Goal: Navigation & Orientation: Understand site structure

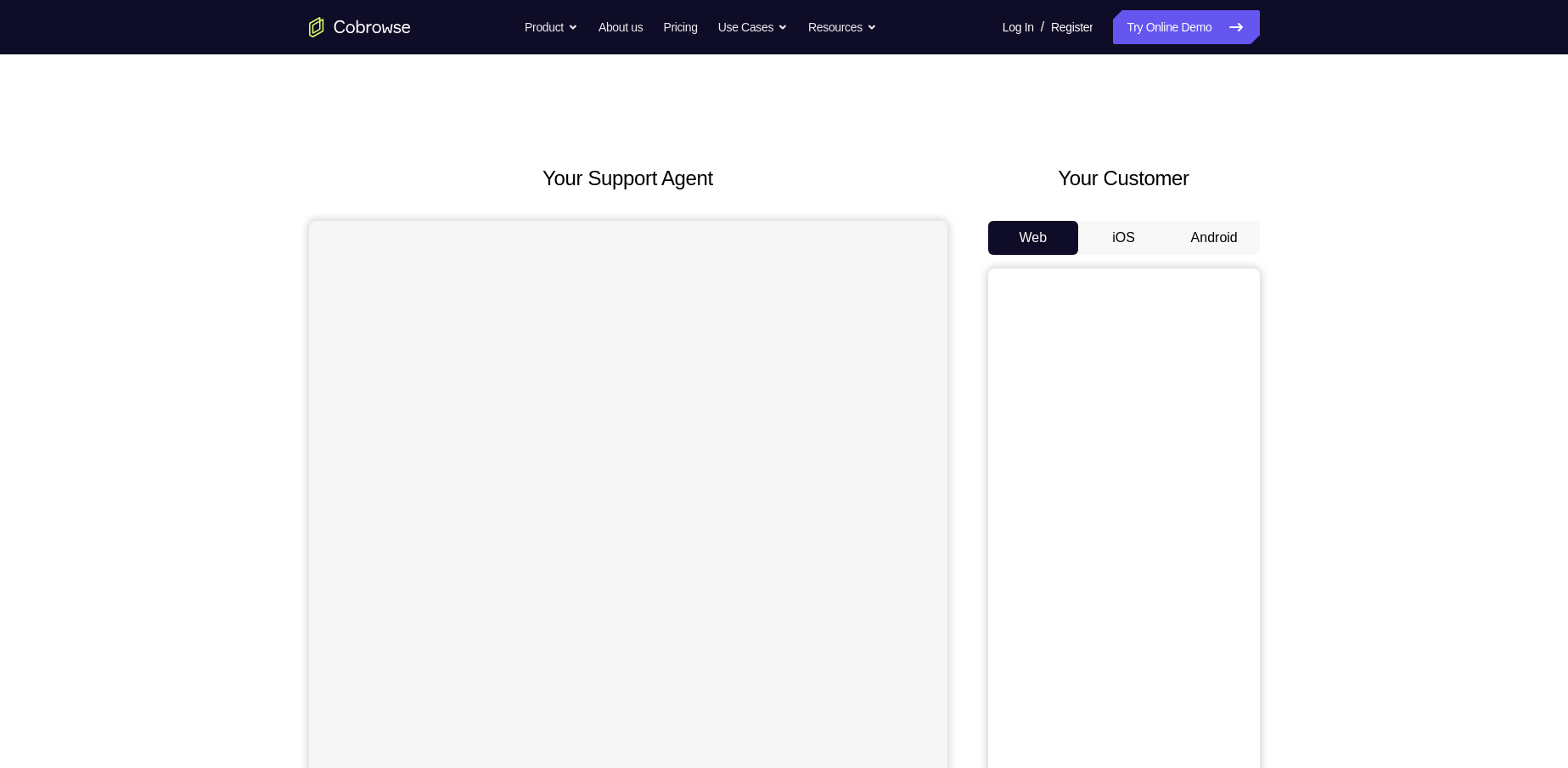
click at [1192, 226] on button "Android" at bounding box center [1215, 238] width 91 height 34
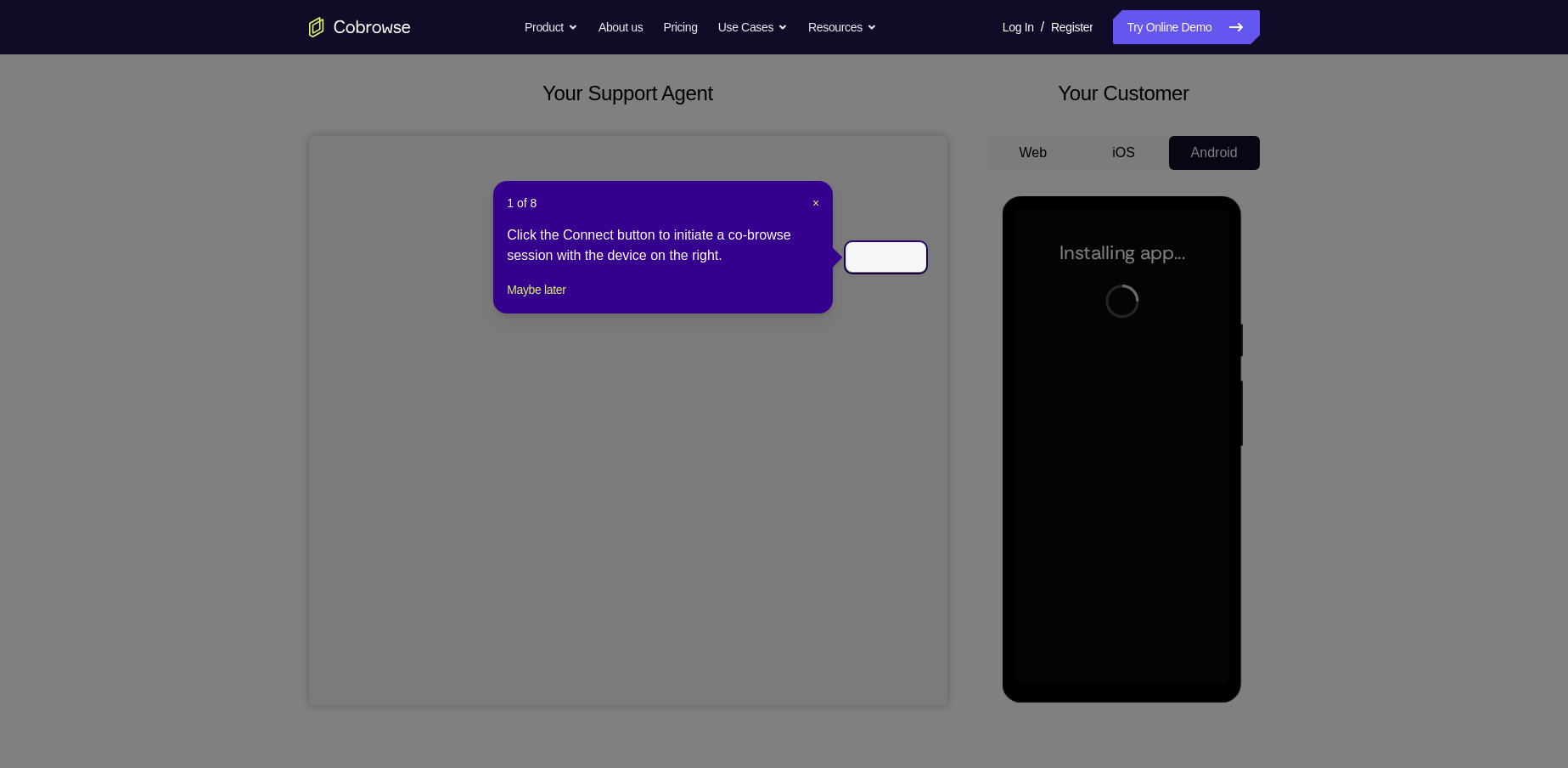
scroll to position [170, 0]
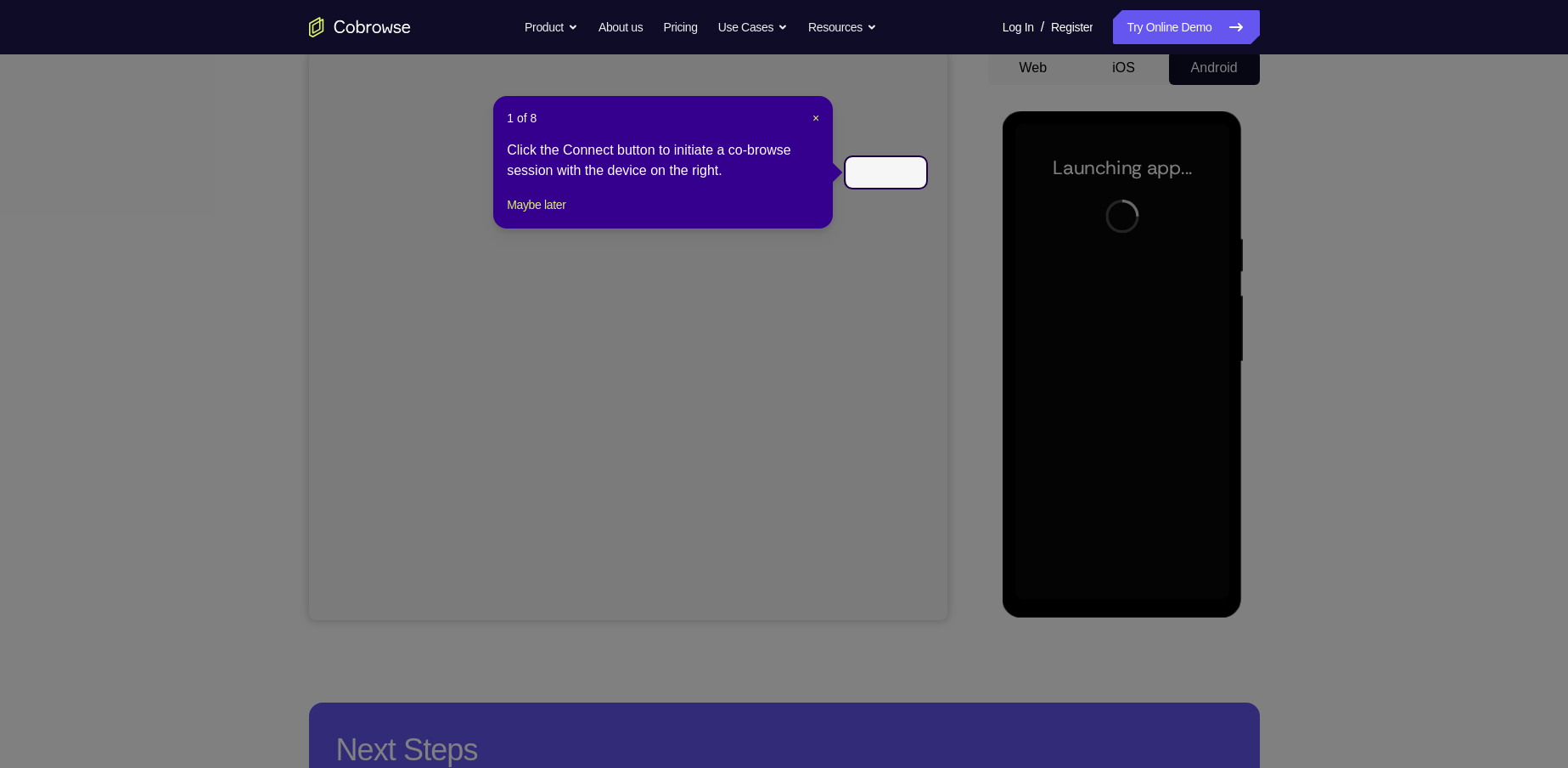
click at [809, 113] on header "1 of 8 ×" at bounding box center [663, 117] width 312 height 17
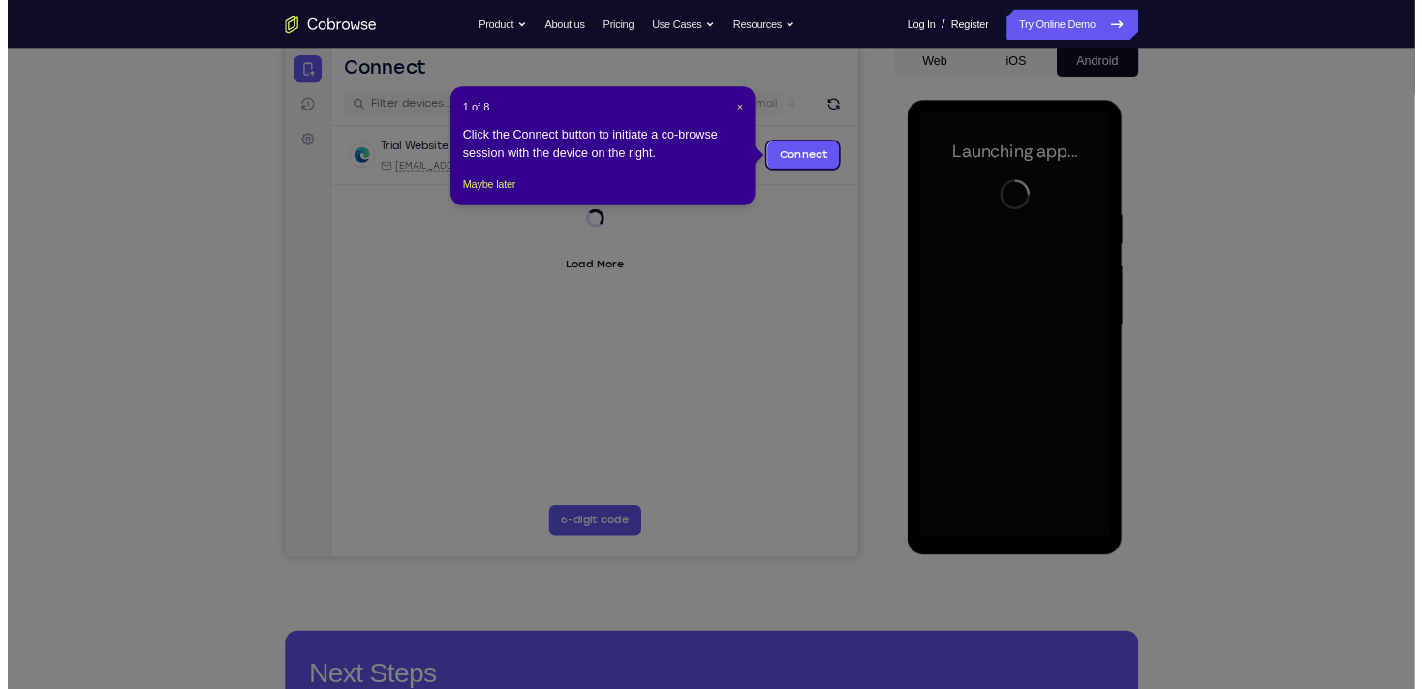
scroll to position [0, 0]
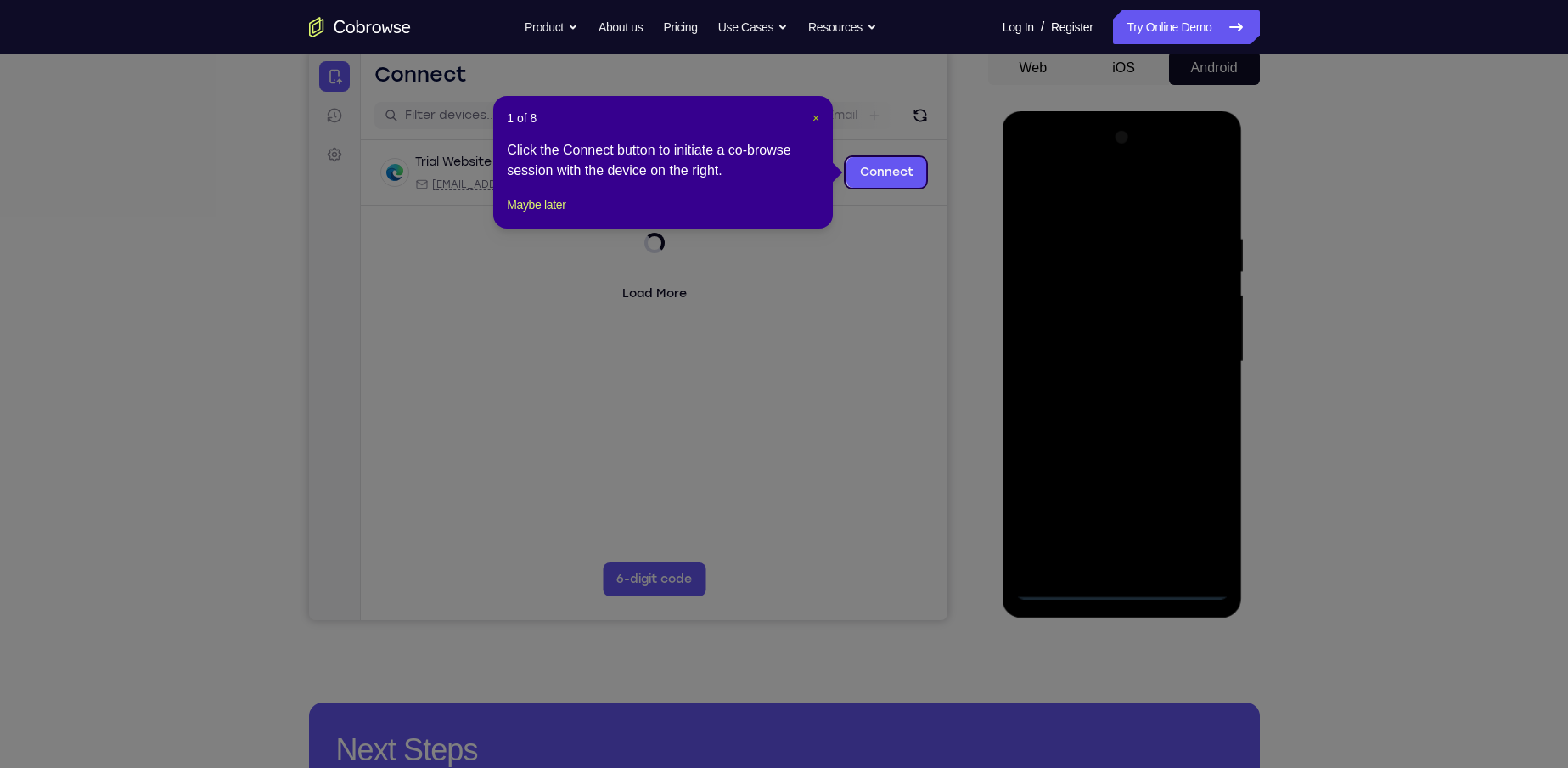
click at [814, 122] on span "×" at bounding box center [816, 117] width 7 height 13
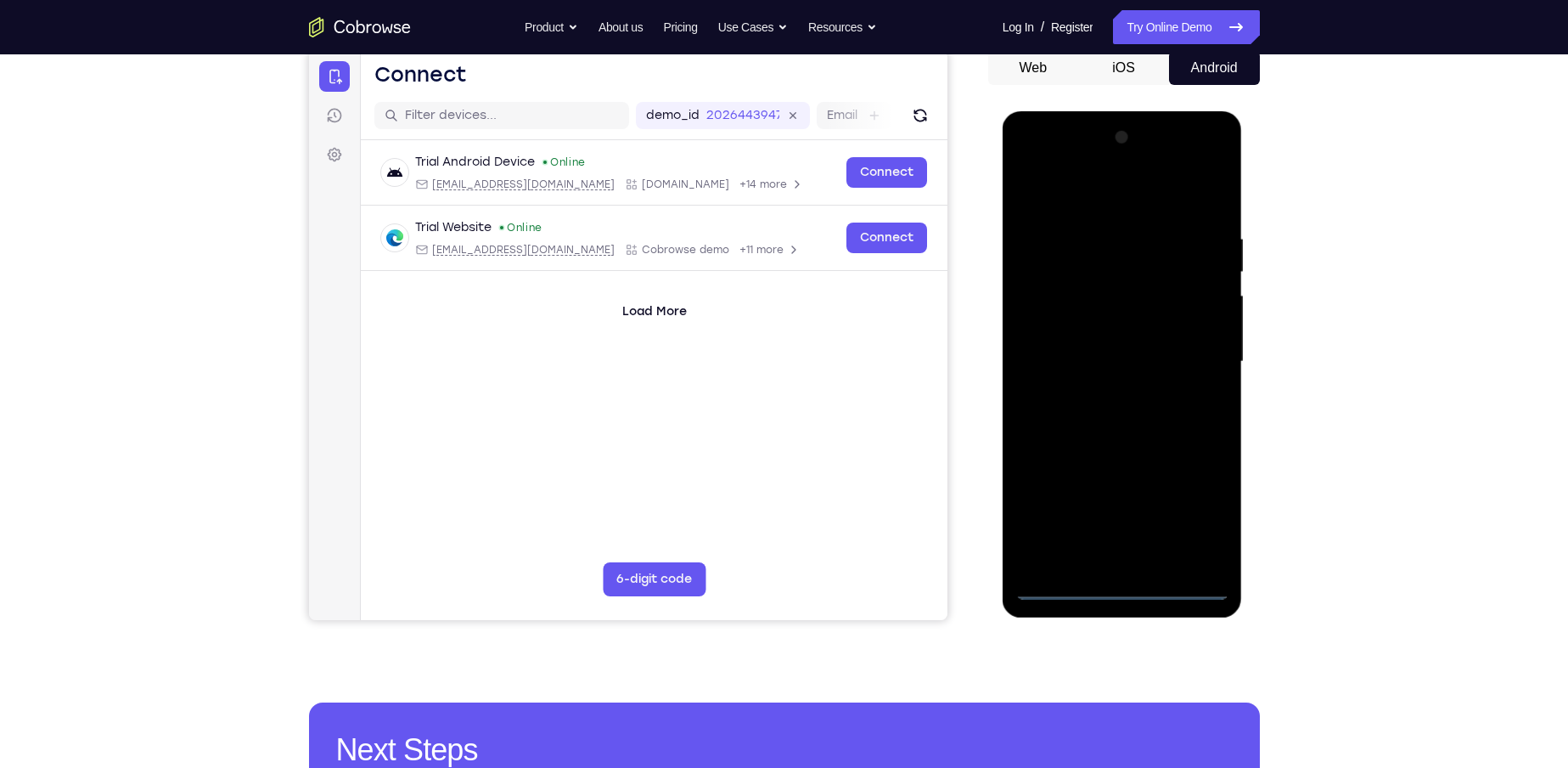
click at [1119, 584] on div at bounding box center [1122, 361] width 214 height 475
click at [1208, 515] on div at bounding box center [1122, 361] width 214 height 475
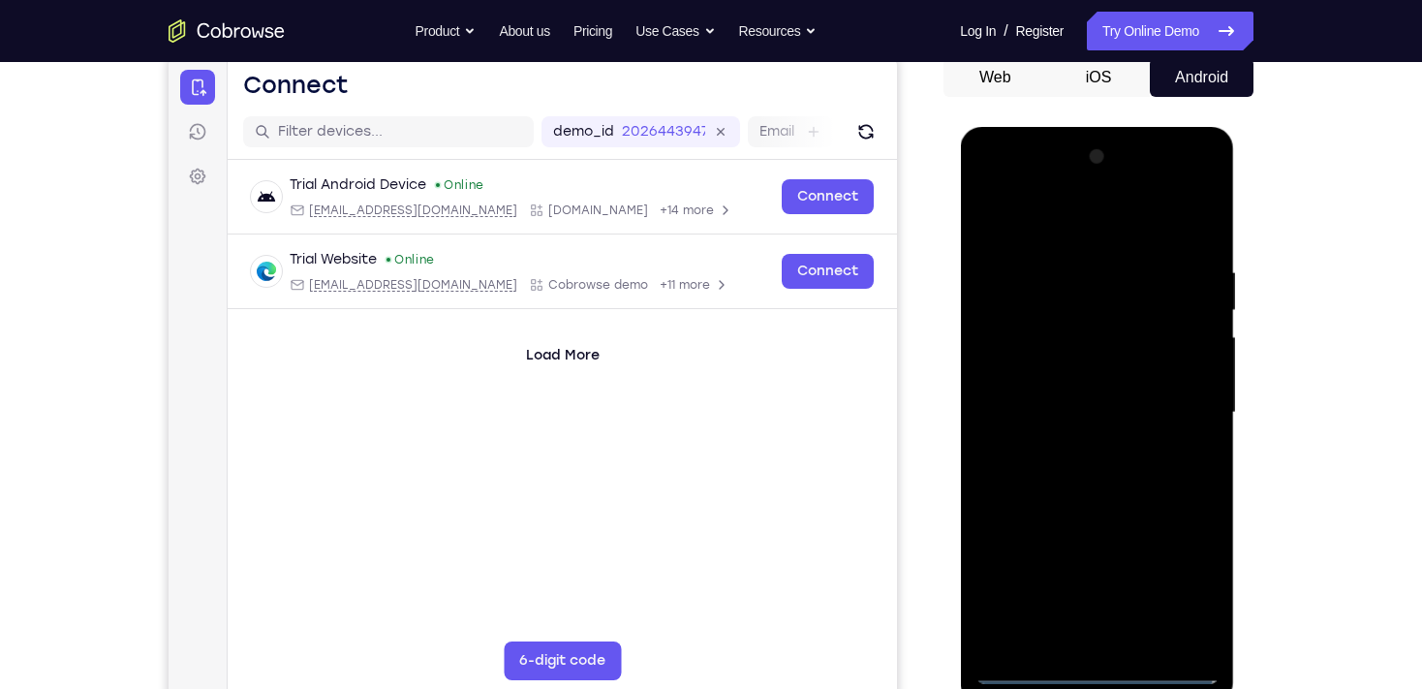
scroll to position [271, 0]
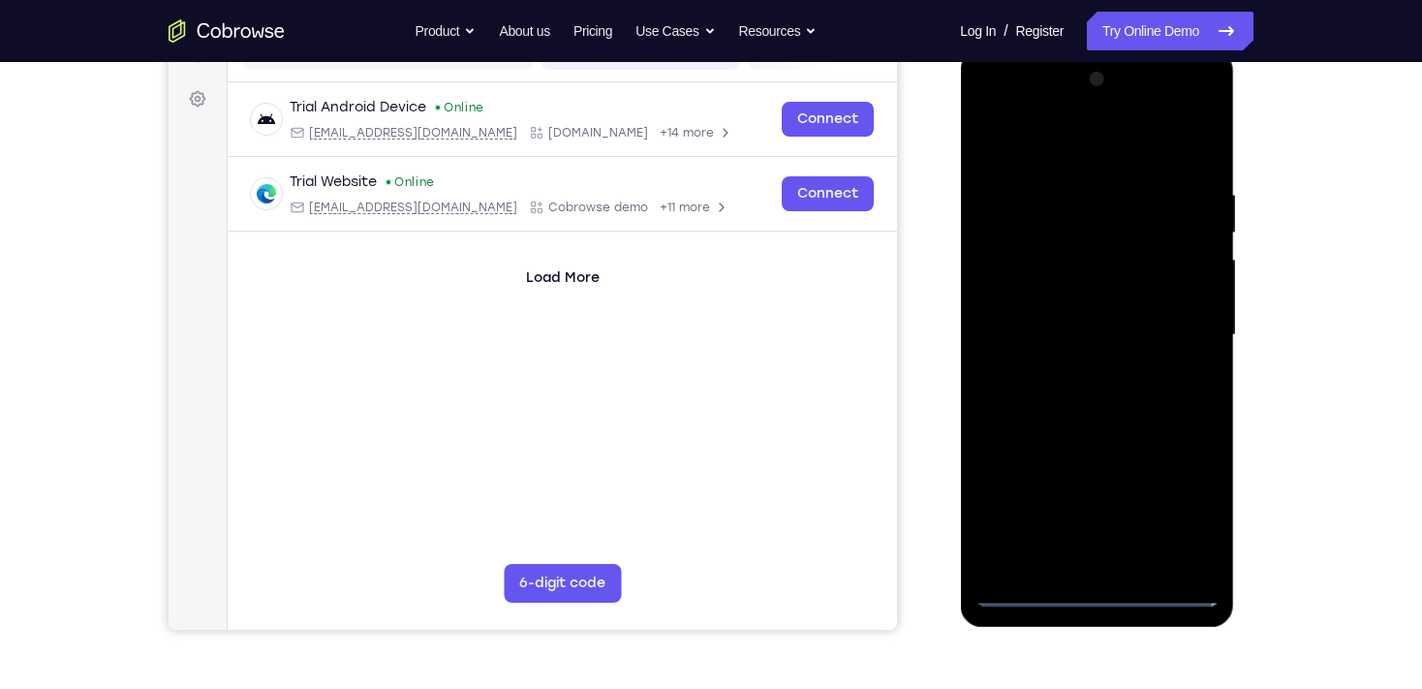
click at [1116, 150] on div at bounding box center [1096, 335] width 244 height 542
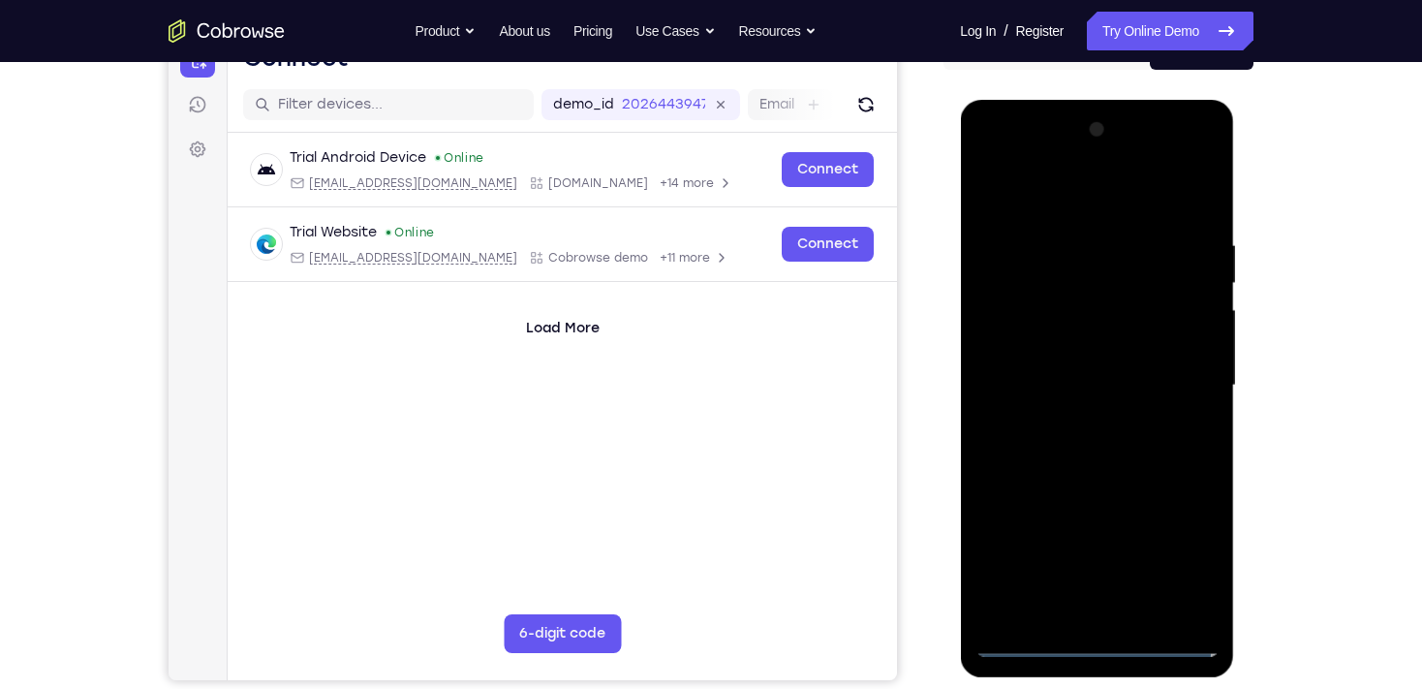
scroll to position [194, 0]
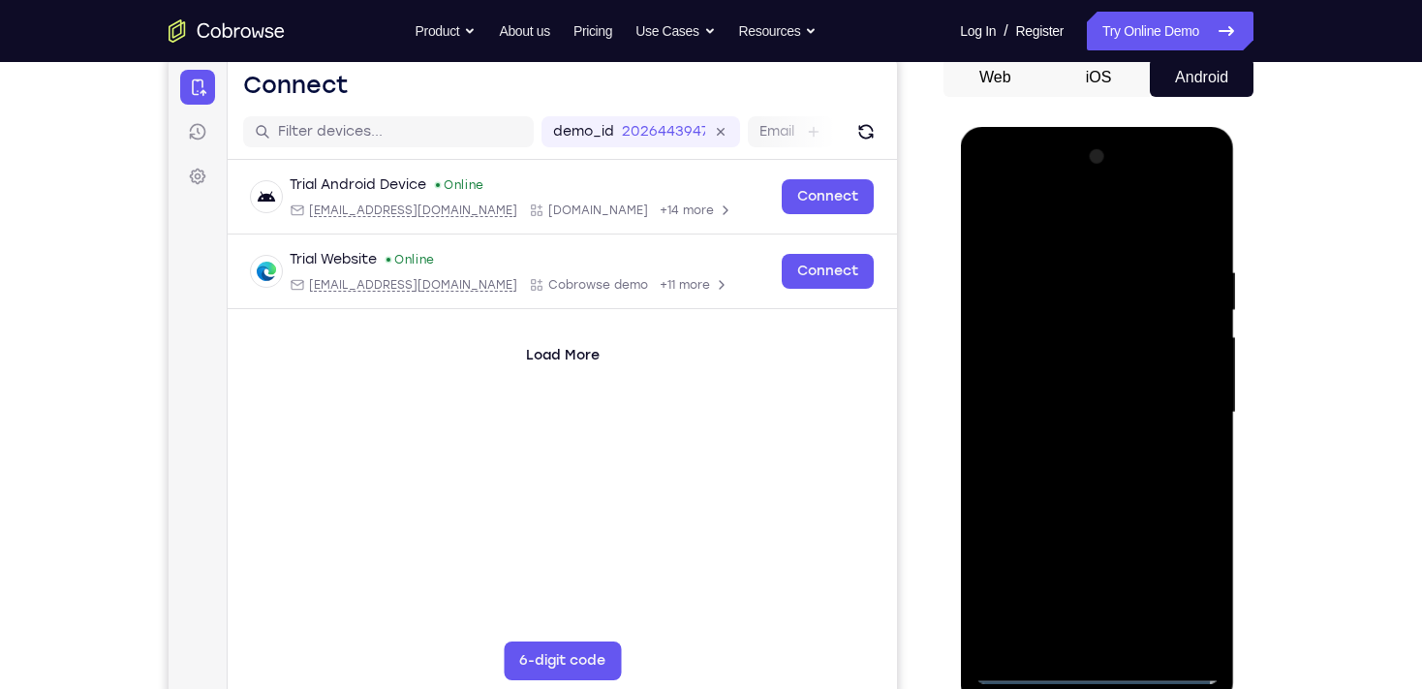
click at [1180, 407] on div at bounding box center [1096, 412] width 244 height 542
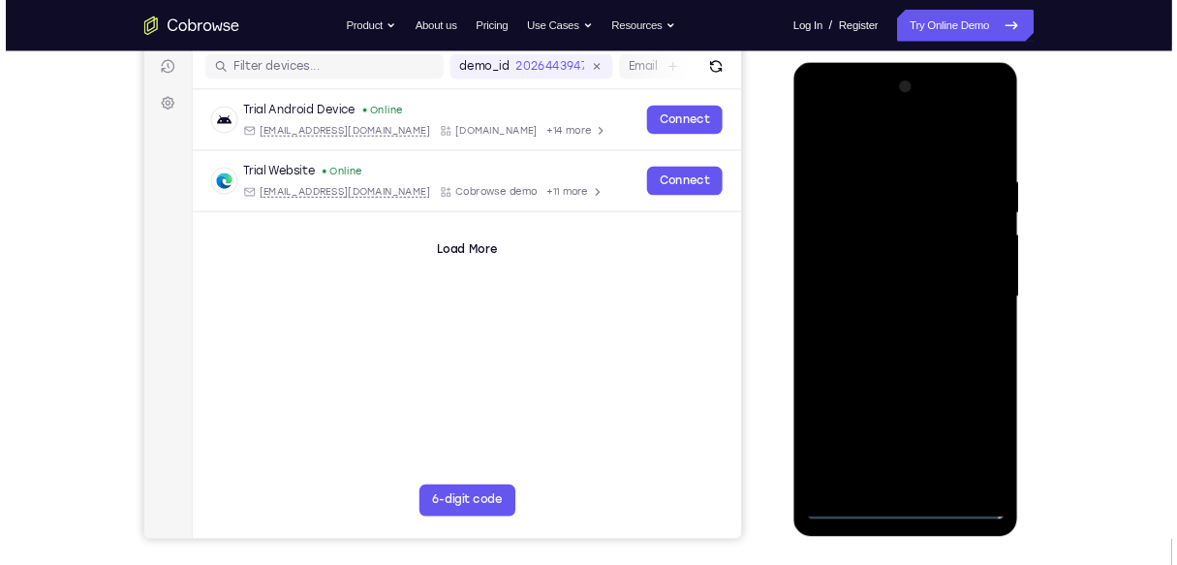
scroll to position [271, 0]
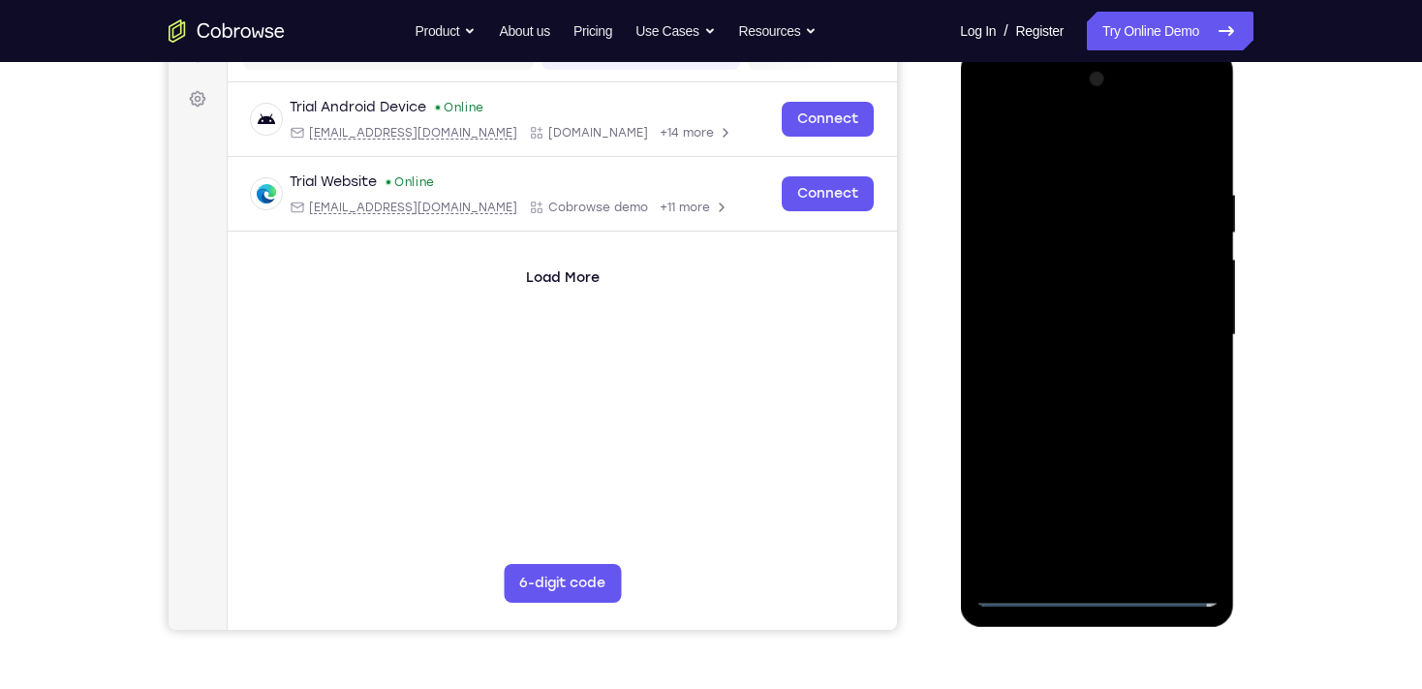
click at [1080, 373] on div at bounding box center [1096, 335] width 244 height 542
click at [1066, 313] on div at bounding box center [1096, 335] width 244 height 542
click at [1068, 295] on div at bounding box center [1096, 335] width 244 height 542
click at [1082, 338] on div at bounding box center [1096, 335] width 244 height 542
click at [1109, 392] on div at bounding box center [1096, 335] width 244 height 542
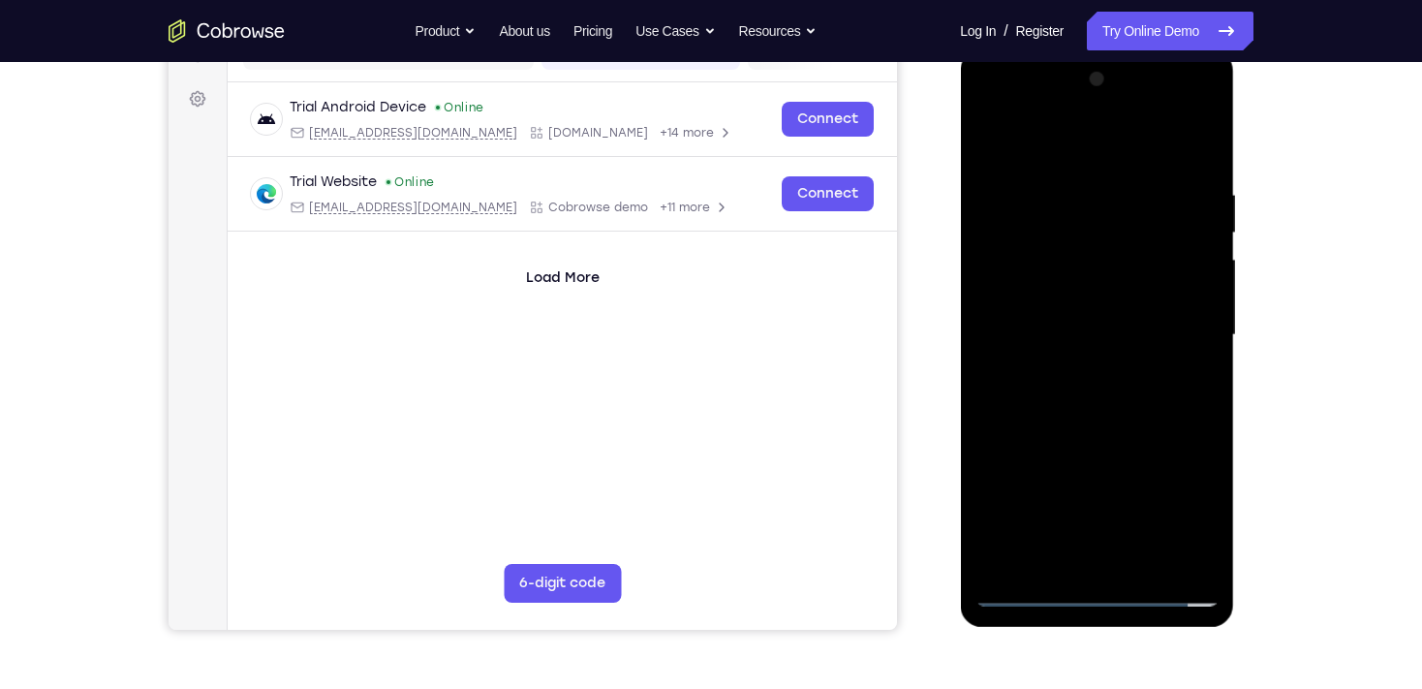
click at [1138, 388] on div at bounding box center [1096, 335] width 244 height 542
click at [1098, 396] on div at bounding box center [1096, 335] width 244 height 542
drag, startPoint x: 1053, startPoint y: 146, endPoint x: 1065, endPoint y: 82, distance: 65.0
click at [1065, 82] on div at bounding box center [1096, 335] width 244 height 542
click at [1111, 386] on div at bounding box center [1096, 335] width 244 height 542
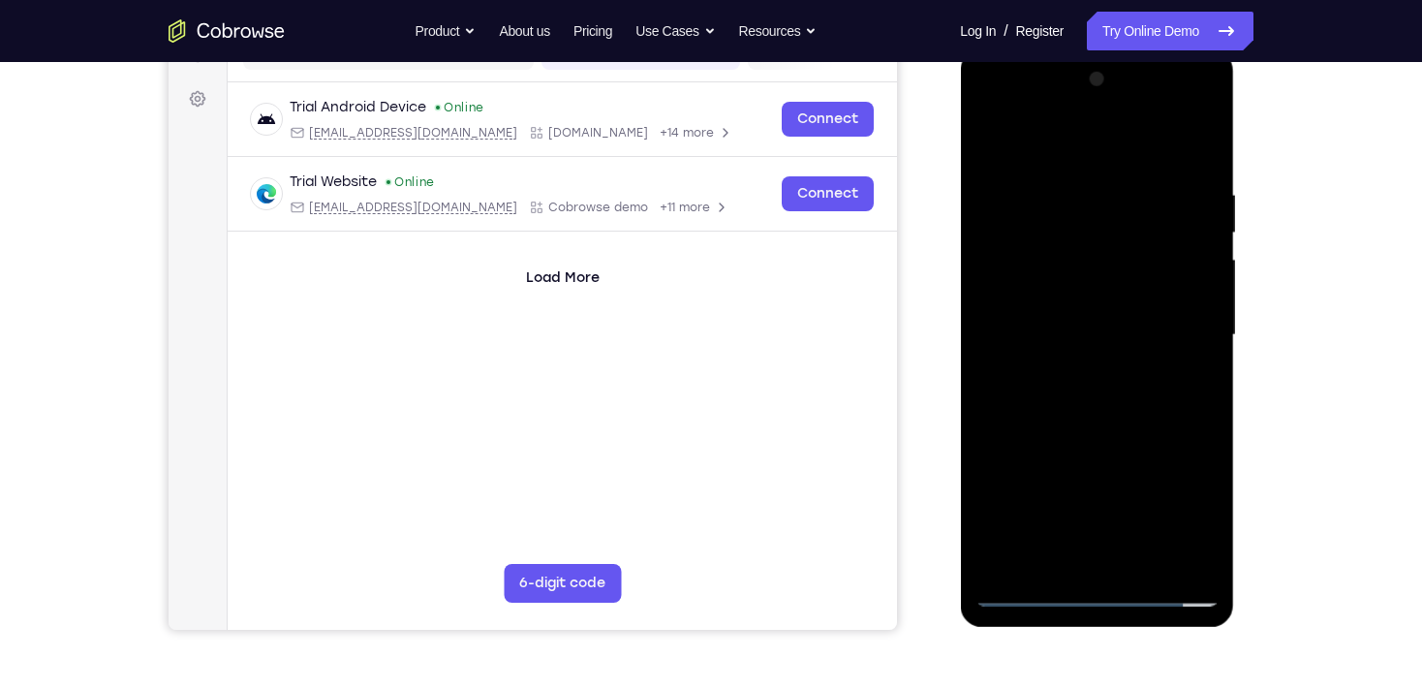
click at [1111, 393] on div at bounding box center [1096, 335] width 244 height 542
click at [1119, 383] on div at bounding box center [1096, 335] width 244 height 542
click at [1194, 164] on div at bounding box center [1096, 335] width 244 height 542
click at [1080, 183] on div at bounding box center [1096, 335] width 244 height 542
click at [1054, 137] on div at bounding box center [1096, 335] width 244 height 542
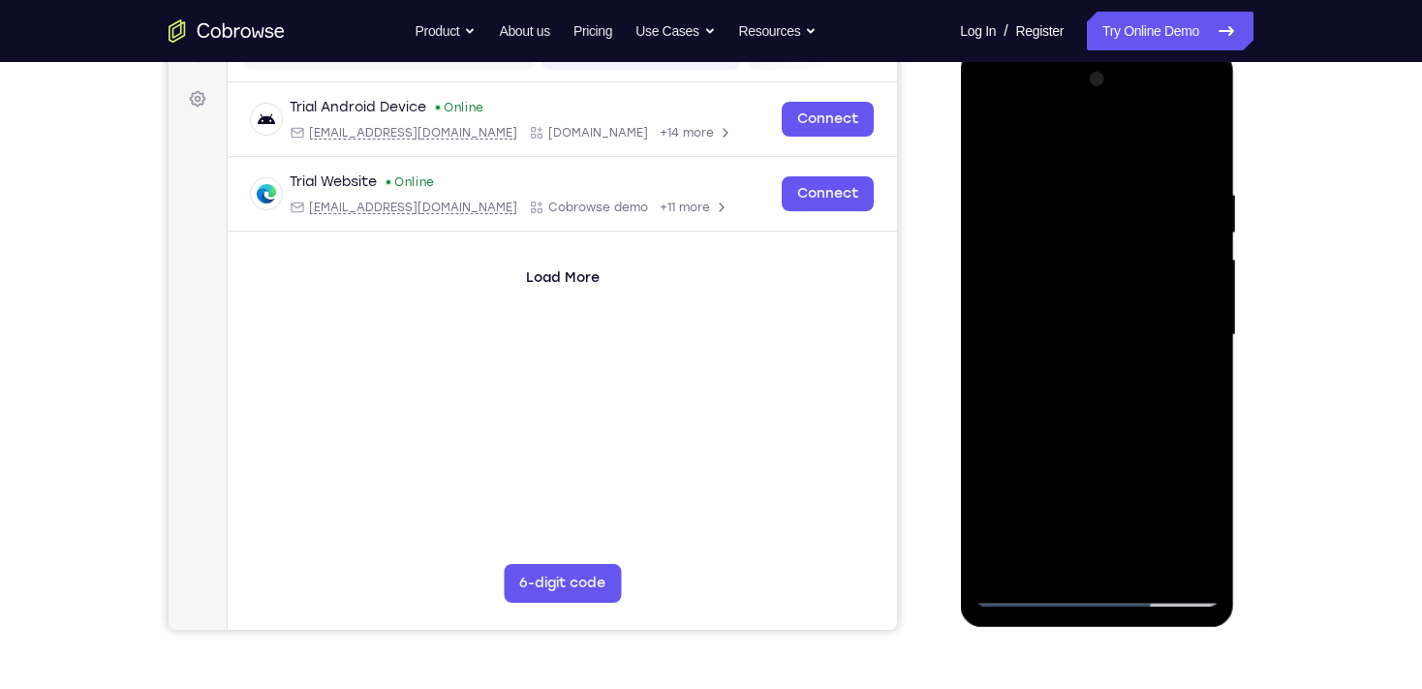
drag, startPoint x: 1187, startPoint y: 413, endPoint x: 1193, endPoint y: 272, distance: 140.6
click at [1200, 272] on div at bounding box center [1096, 335] width 244 height 542
drag, startPoint x: 1117, startPoint y: 506, endPoint x: 1131, endPoint y: 355, distance: 151.8
click at [1131, 355] on div at bounding box center [1096, 335] width 244 height 542
click at [1032, 589] on div at bounding box center [1096, 335] width 244 height 542
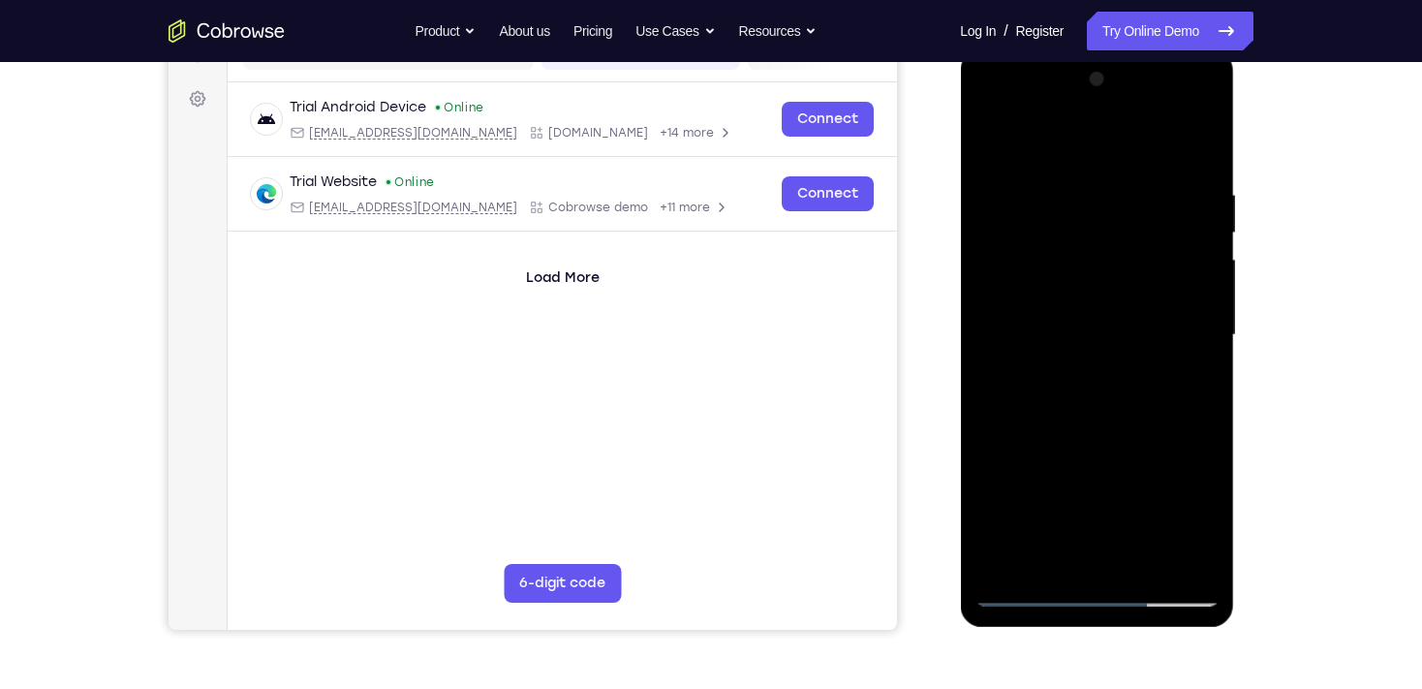
click at [1218, 292] on div at bounding box center [1097, 337] width 274 height 577
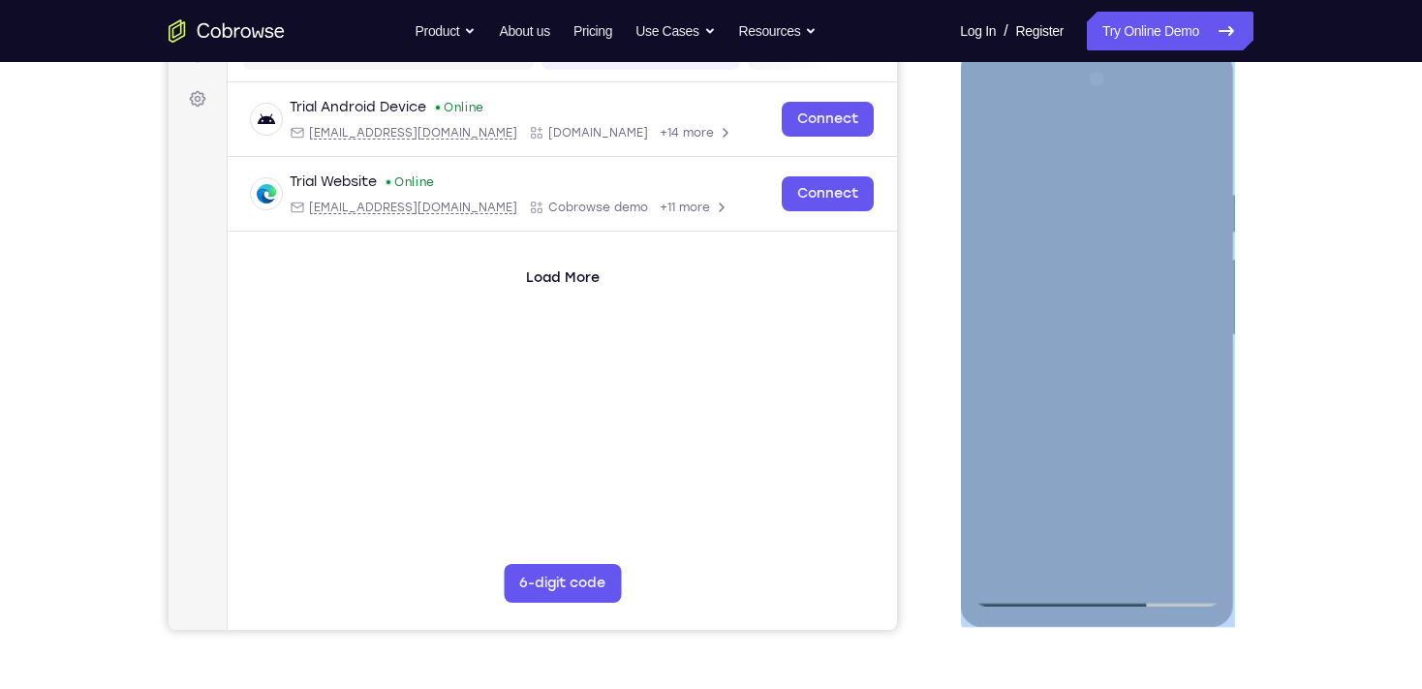
drag, startPoint x: 1217, startPoint y: 292, endPoint x: 1202, endPoint y: 302, distance: 18.0
click at [1202, 302] on div at bounding box center [1096, 335] width 244 height 542
click at [1194, 304] on div at bounding box center [1096, 335] width 244 height 542
click at [1195, 308] on div at bounding box center [1096, 335] width 244 height 542
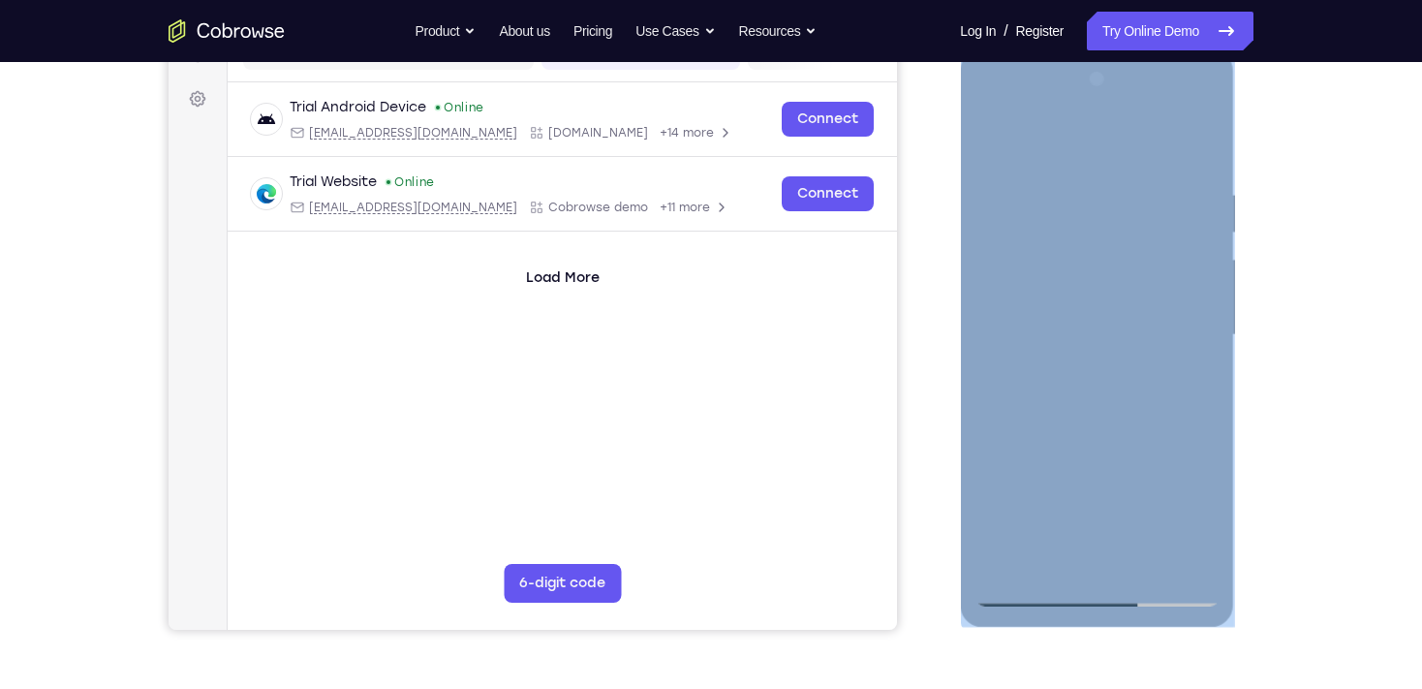
click at [1099, 322] on div at bounding box center [1096, 335] width 244 height 542
click at [995, 294] on div at bounding box center [1096, 335] width 244 height 542
click at [1074, 322] on div at bounding box center [1096, 335] width 244 height 542
click at [1005, 298] on div at bounding box center [1096, 335] width 244 height 542
click at [1200, 289] on div at bounding box center [1096, 335] width 244 height 542
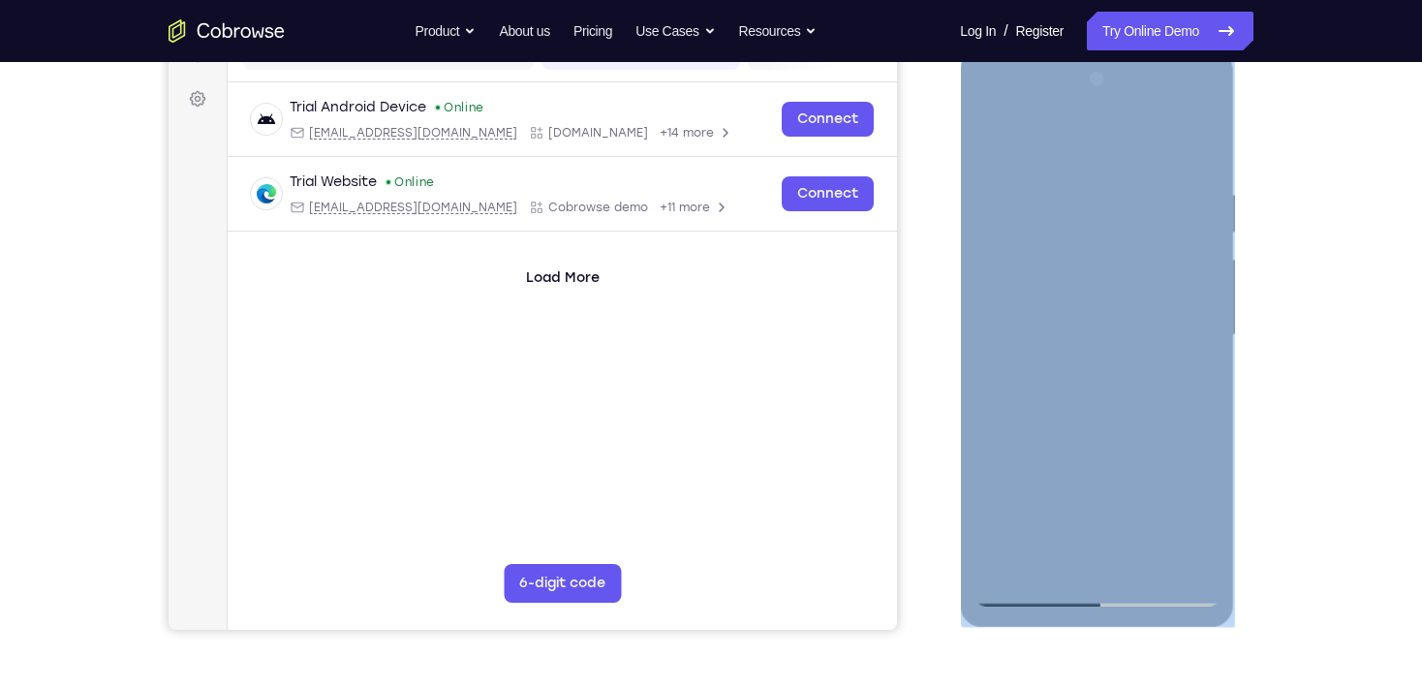
click at [1191, 250] on div at bounding box center [1096, 335] width 244 height 542
click at [1189, 183] on div at bounding box center [1096, 335] width 244 height 542
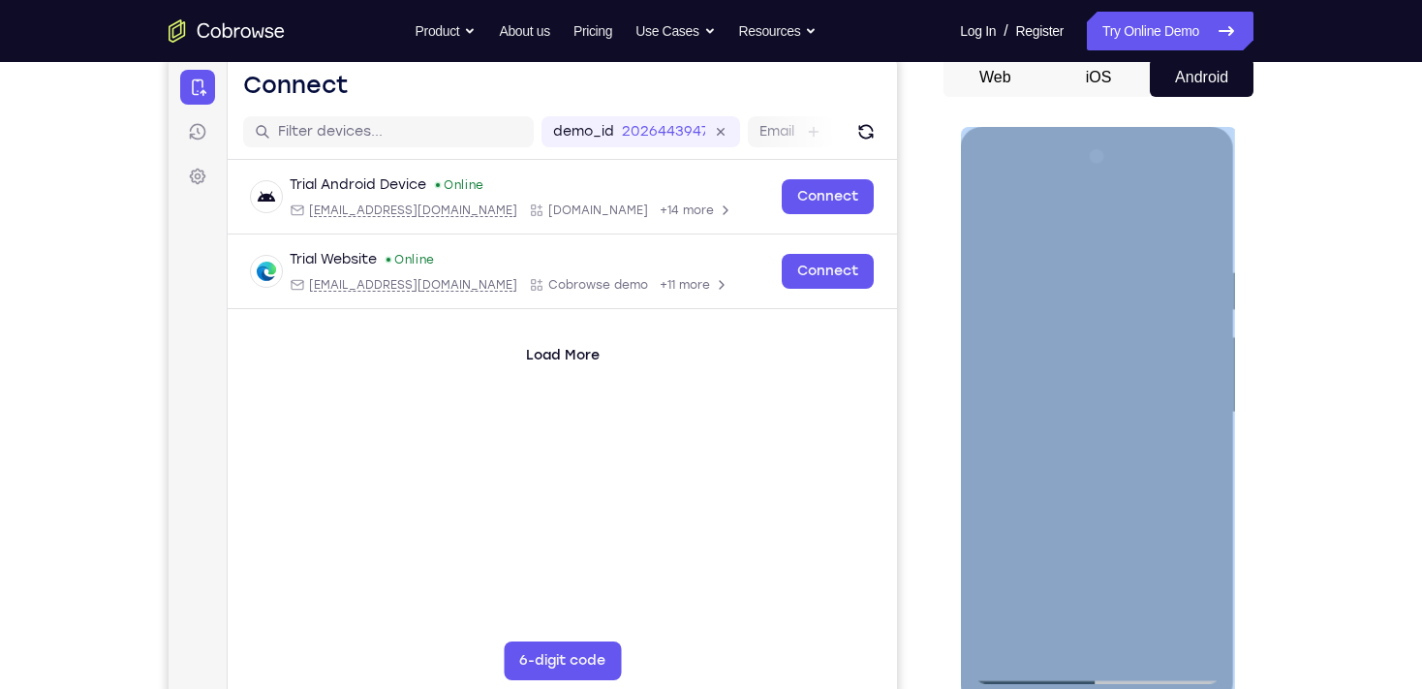
click at [1200, 222] on div at bounding box center [1096, 412] width 244 height 542
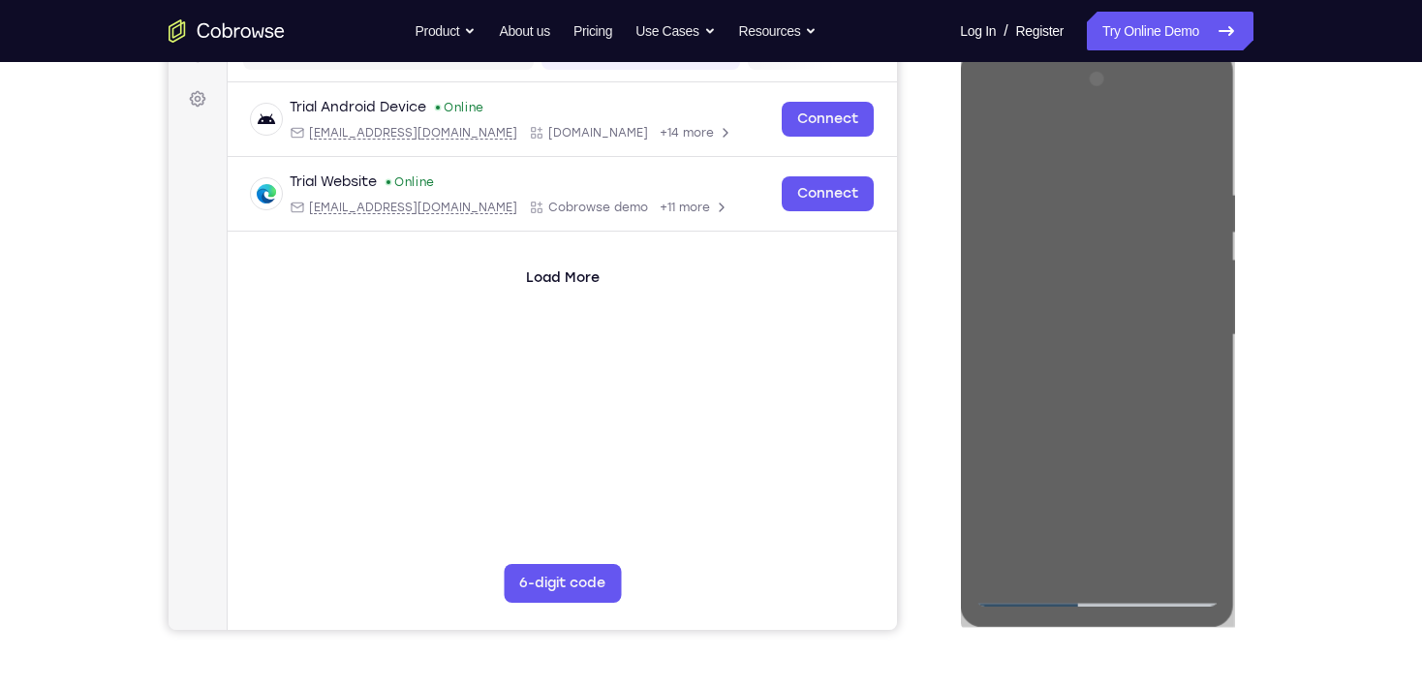
click at [1292, 322] on div "Your Support Agent Your Customer Web iOS Android Next Steps We’d be happy to gi…" at bounding box center [711, 430] width 1240 height 1278
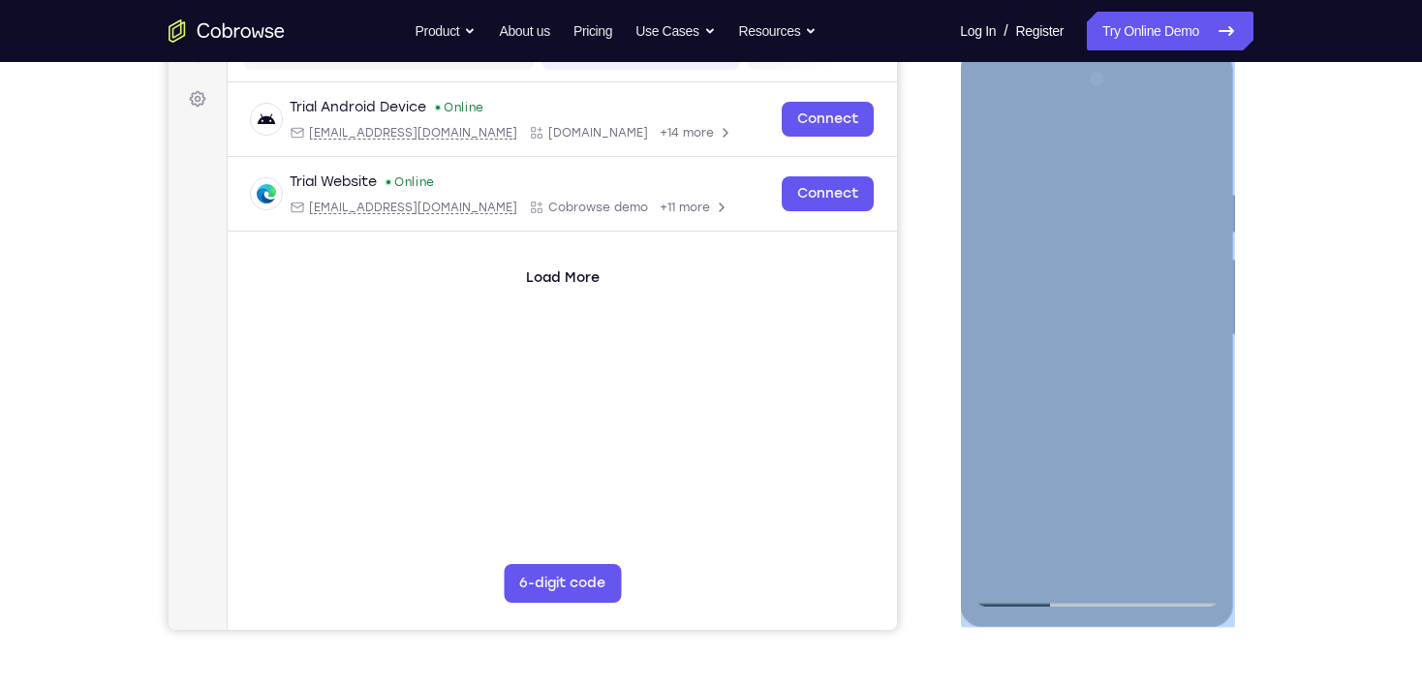
click at [1201, 352] on div at bounding box center [1096, 335] width 244 height 542
click at [1188, 462] on div at bounding box center [1096, 335] width 244 height 542
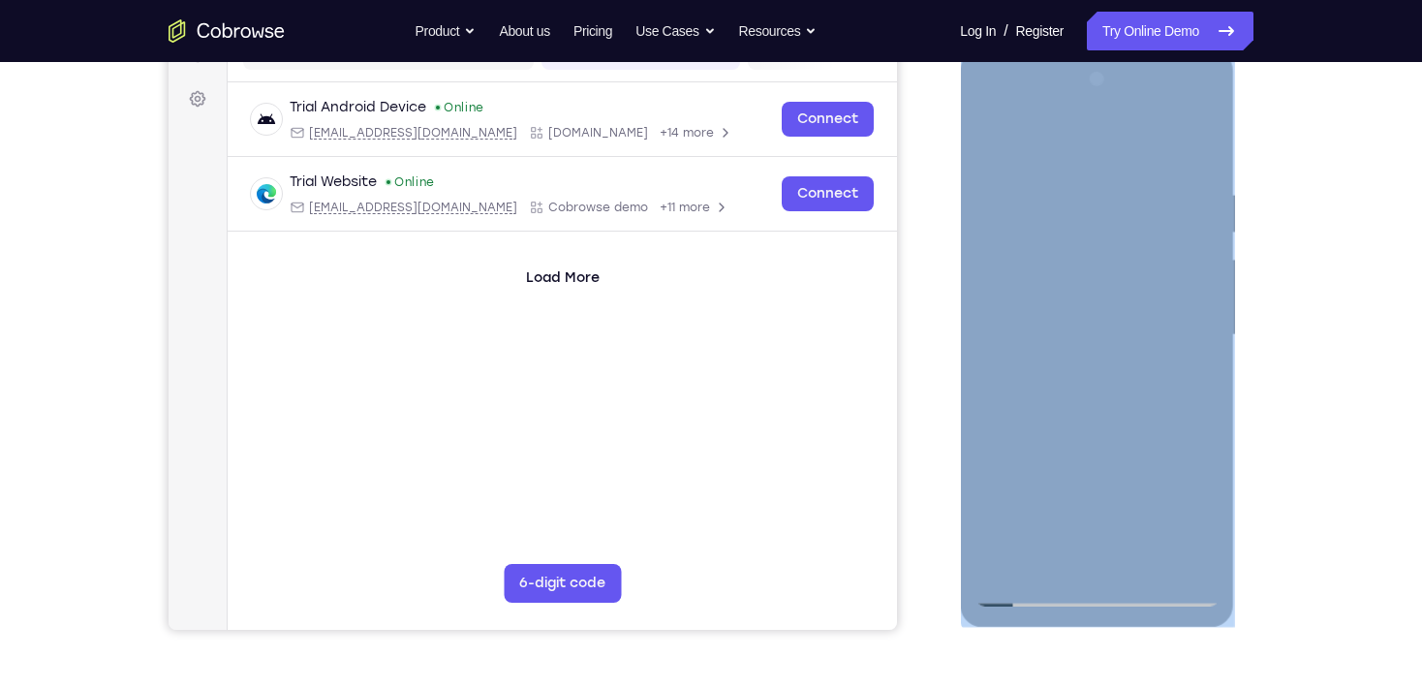
click at [1147, 557] on div at bounding box center [1096, 335] width 244 height 542
click at [1070, 443] on div at bounding box center [1096, 335] width 244 height 542
click at [1032, 587] on div at bounding box center [1096, 335] width 244 height 542
click at [1027, 590] on div at bounding box center [1096, 335] width 244 height 542
